Goal: Task Accomplishment & Management: Manage account settings

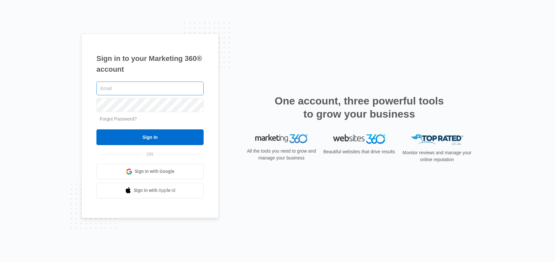
click at [141, 86] on input "text" at bounding box center [149, 88] width 107 height 14
type input "[PERSON_NAME][EMAIL_ADDRESS][PERSON_NAME][DOMAIN_NAME]"
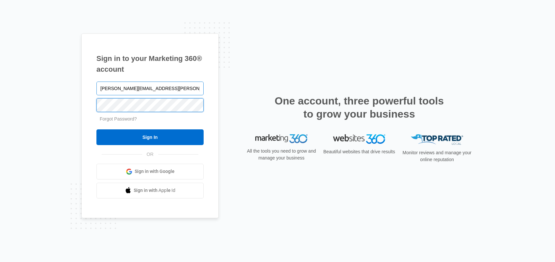
click at [96, 129] on input "Sign In" at bounding box center [149, 137] width 107 height 16
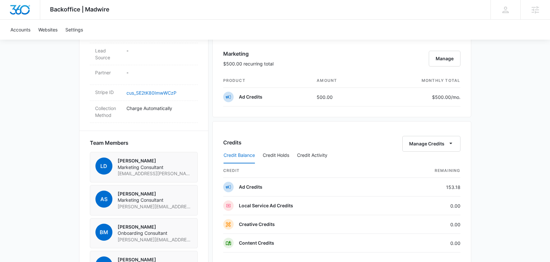
scroll to position [383, 0]
